Goal: Find contact information: Find contact information

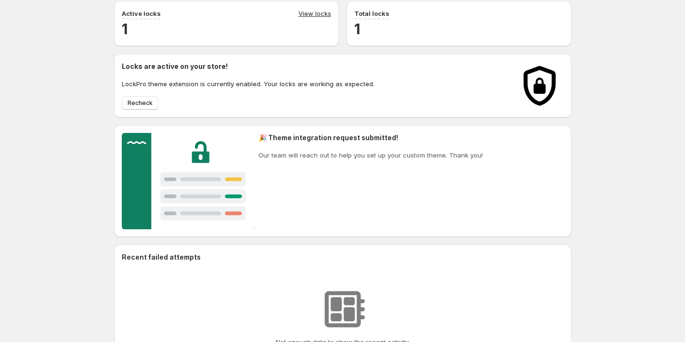
scroll to position [293, 0]
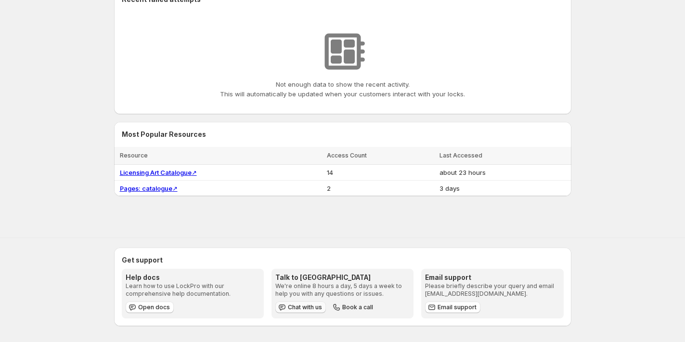
click at [300, 307] on span "Chat with us" at bounding box center [305, 307] width 34 height 8
drag, startPoint x: 480, startPoint y: 294, endPoint x: 418, endPoint y: 296, distance: 62.1
click at [418, 296] on div "Help docs Learn how to use LockPro with our comprehensive help documentation. O…" at bounding box center [343, 293] width 442 height 50
copy p "[EMAIL_ADDRESS][DOMAIN_NAME]"
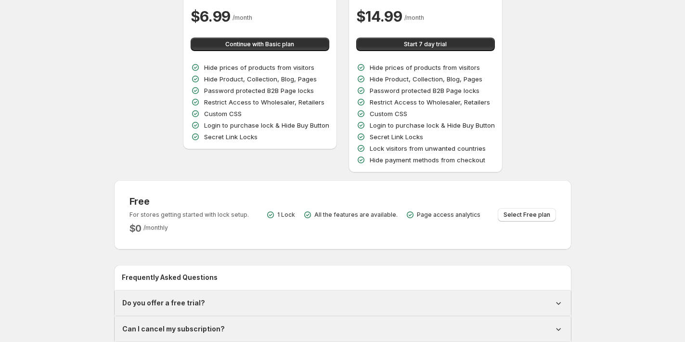
scroll to position [104, 0]
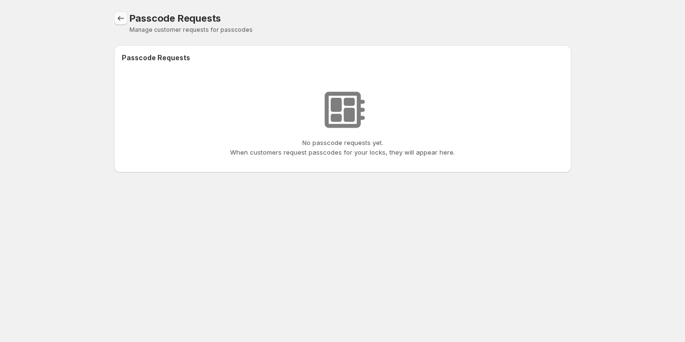
click at [120, 19] on icon "Locks" at bounding box center [121, 18] width 10 height 10
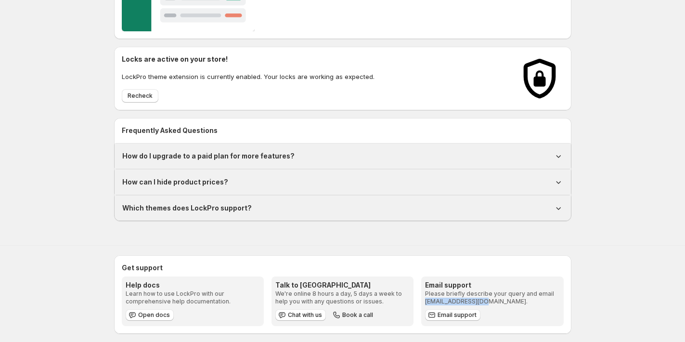
scroll to position [201, 0]
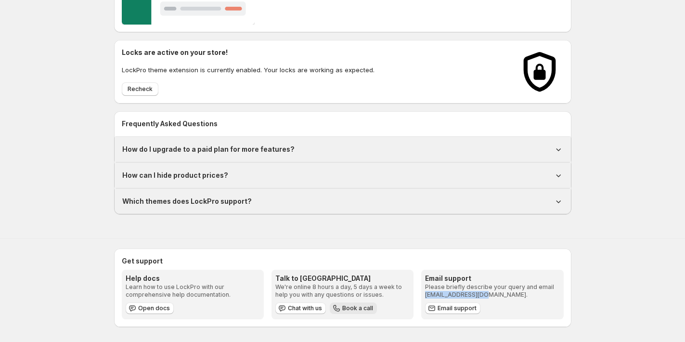
click at [359, 307] on span "Book a call" at bounding box center [357, 308] width 31 height 8
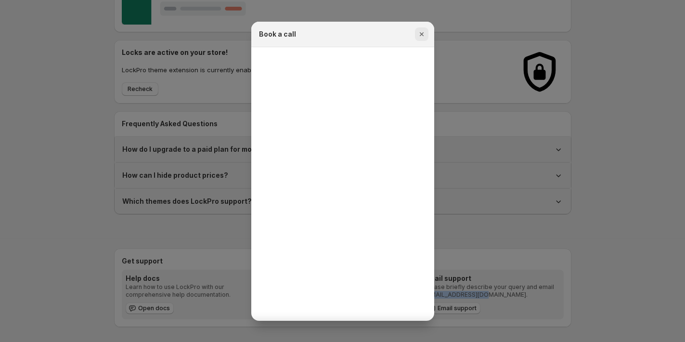
click at [419, 31] on icon "Close" at bounding box center [422, 34] width 10 height 10
